Goal: Task Accomplishment & Management: Manage account settings

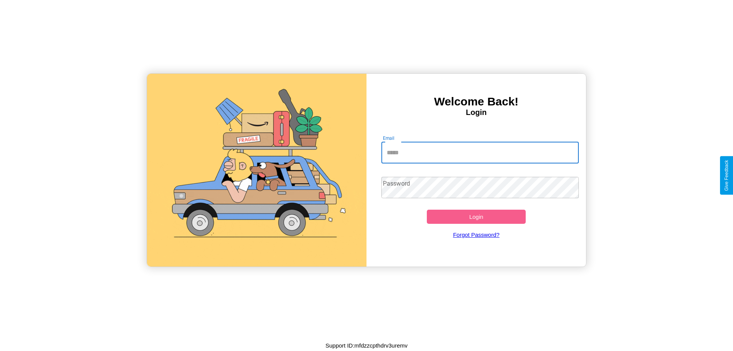
click at [480, 152] on input "Email" at bounding box center [480, 152] width 198 height 21
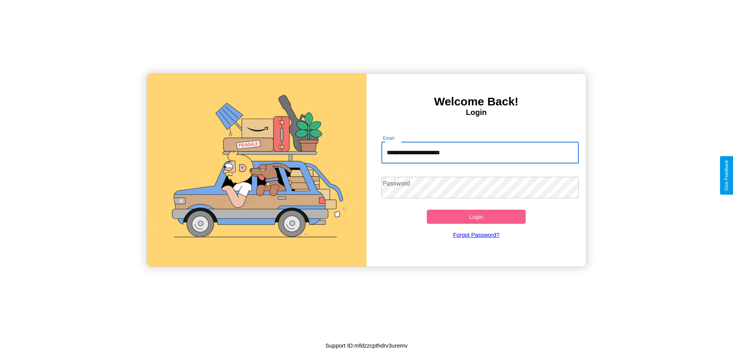
type input "**********"
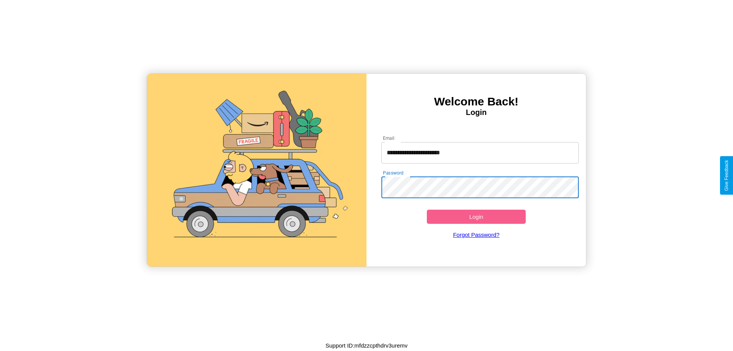
click at [476, 216] on button "Login" at bounding box center [476, 217] width 99 height 14
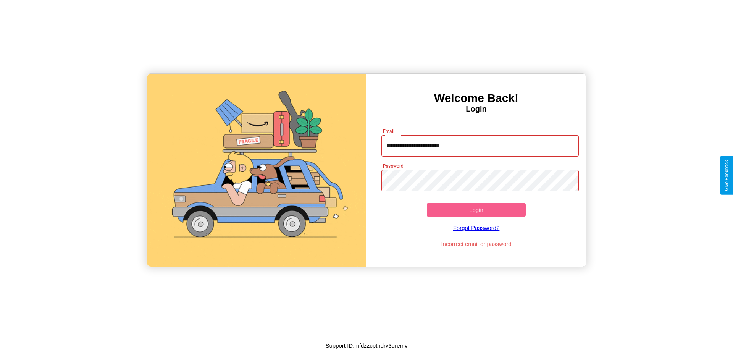
click at [476, 210] on button "Login" at bounding box center [476, 210] width 99 height 14
